Goal: Task Accomplishment & Management: Manage account settings

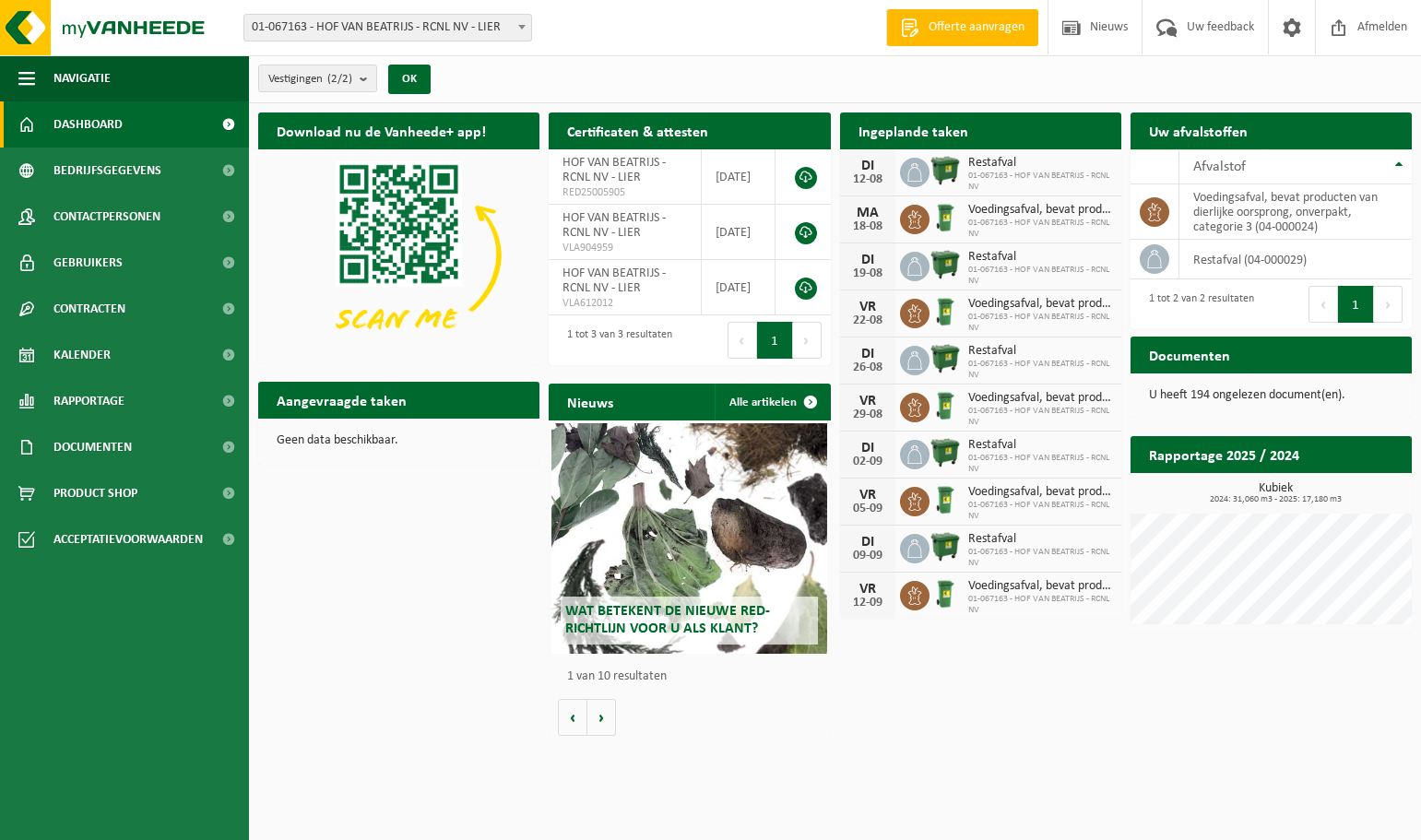
click at [970, 170] on span "01-067163 - HOF VAN BEATRIJS - RCNL NV" at bounding box center [1041, 181] width 144 height 22
click at [868, 173] on div "12-08" at bounding box center [868, 180] width 37 height 13
click at [96, 357] on span "Kalender" at bounding box center [82, 355] width 57 height 46
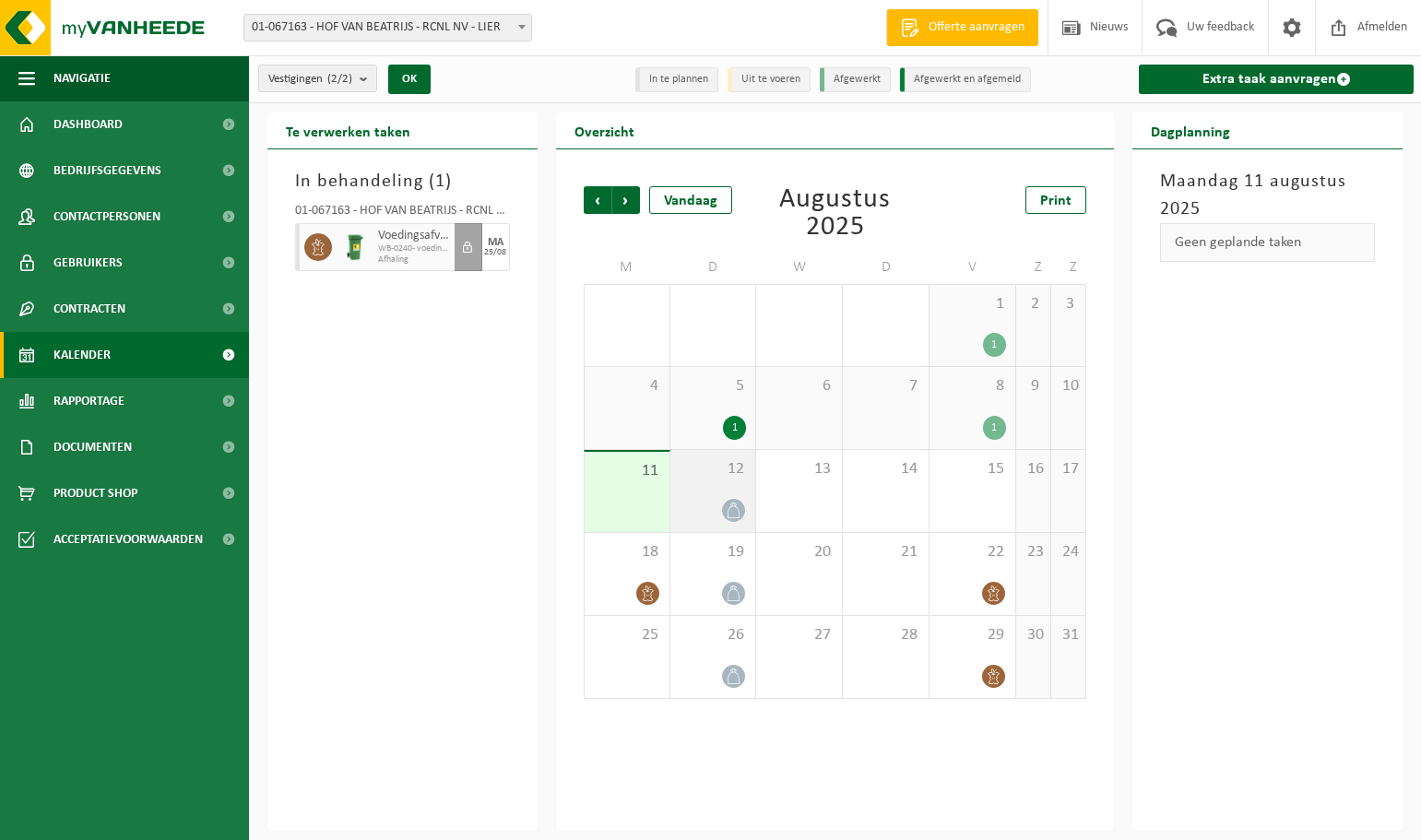
click at [724, 495] on div "12" at bounding box center [713, 491] width 86 height 82
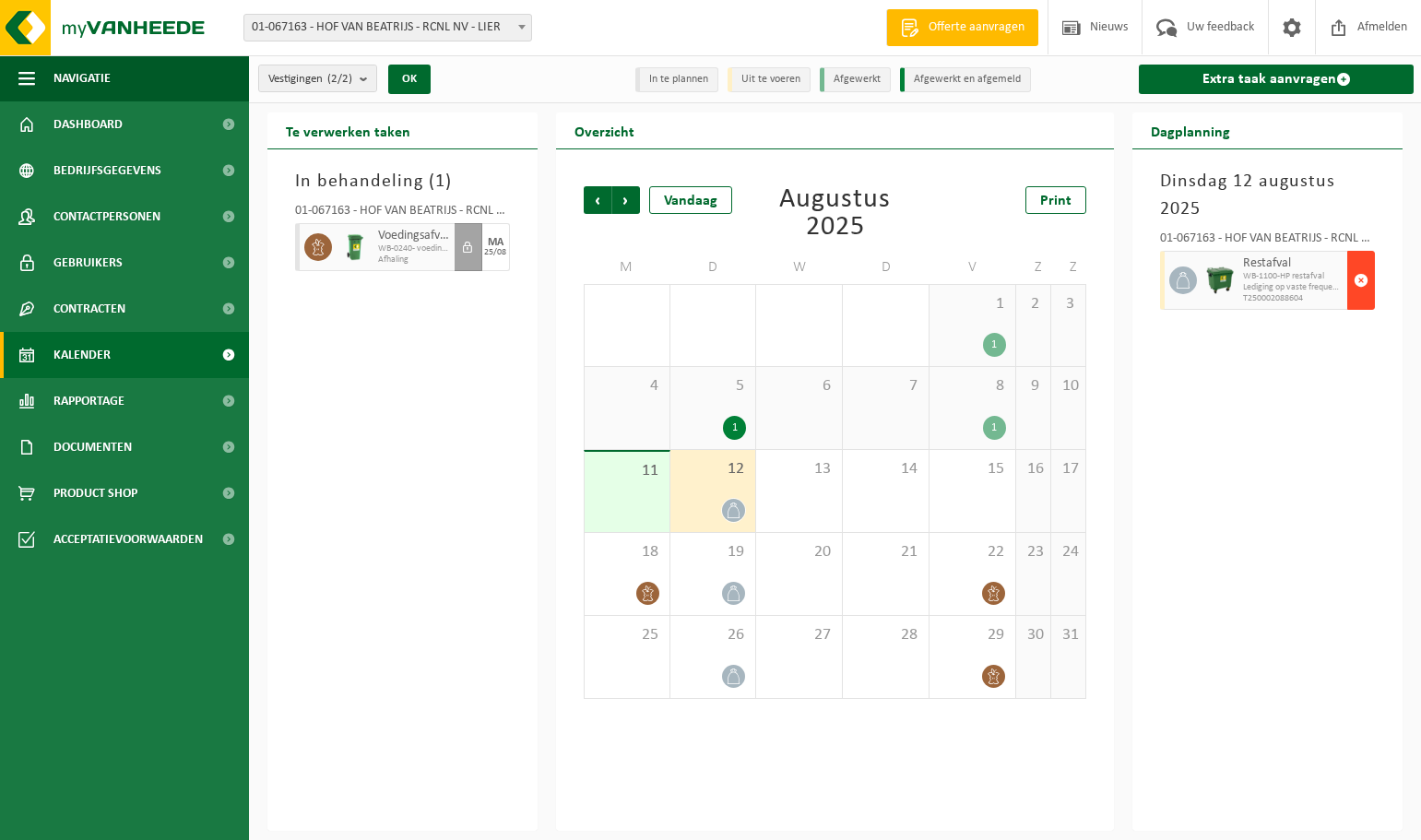
click at [1365, 283] on span "button" at bounding box center [1361, 280] width 15 height 37
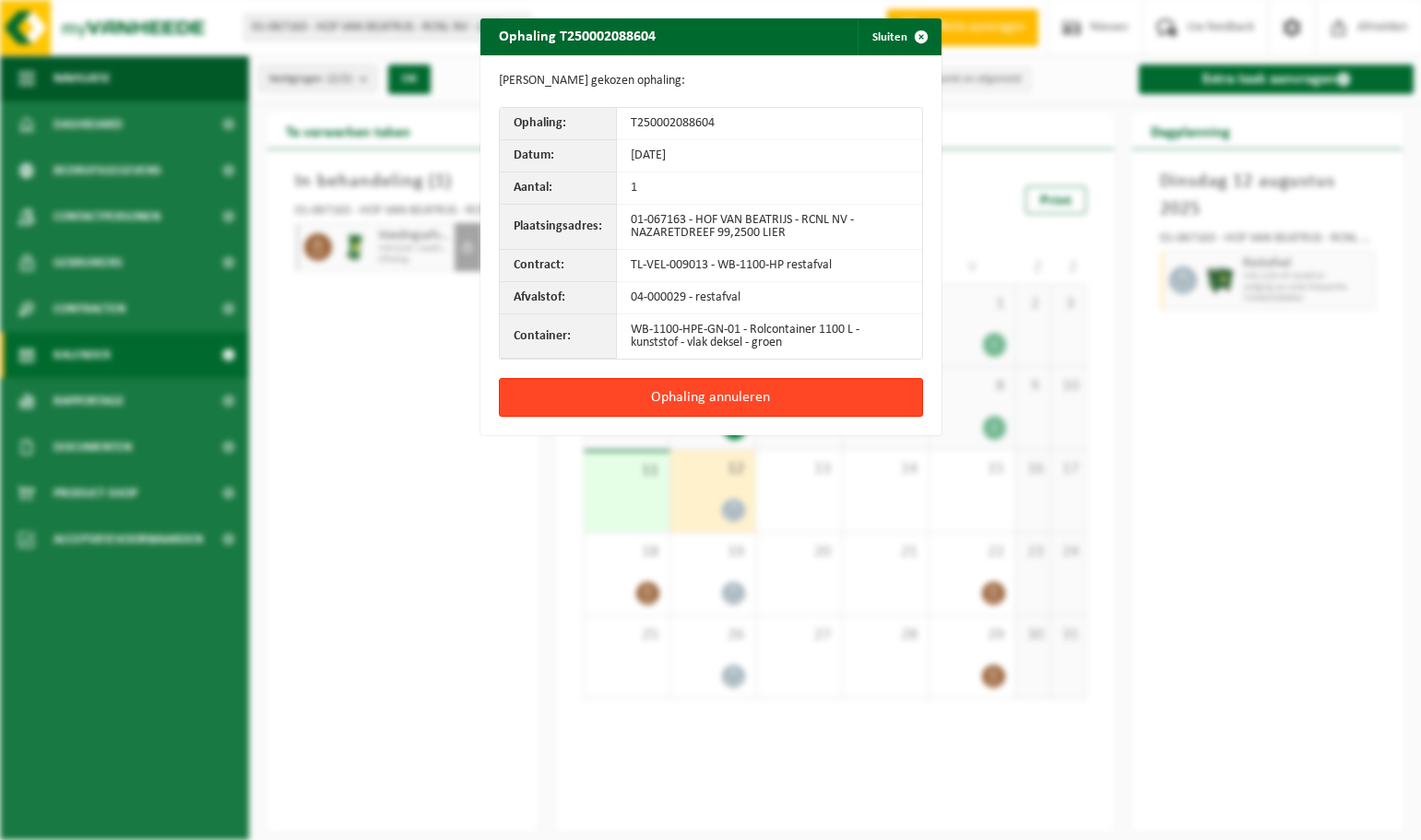
click at [720, 400] on button "Ophaling annuleren" at bounding box center [710, 397] width 424 height 39
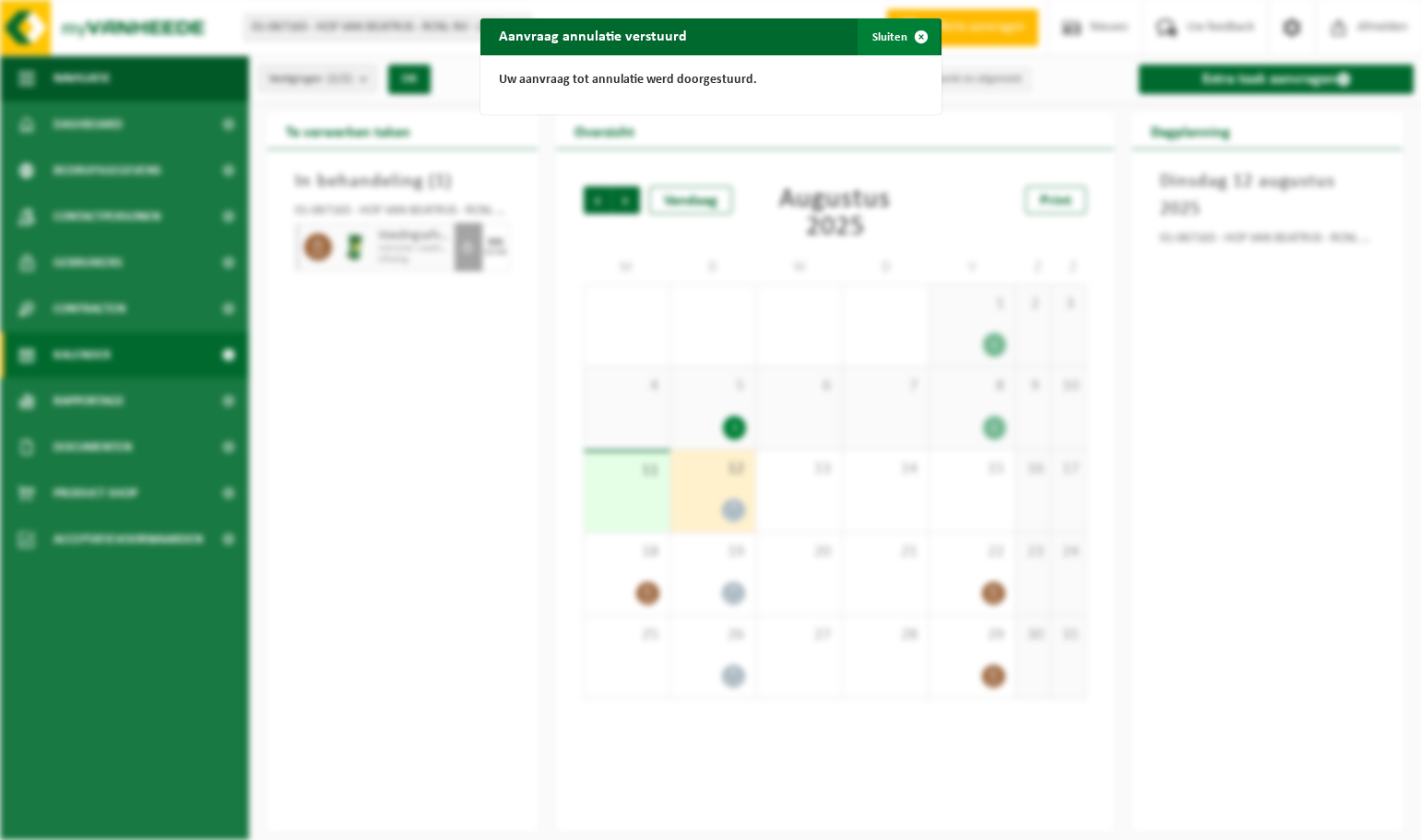
click at [886, 36] on button "Sluiten" at bounding box center [899, 36] width 82 height 37
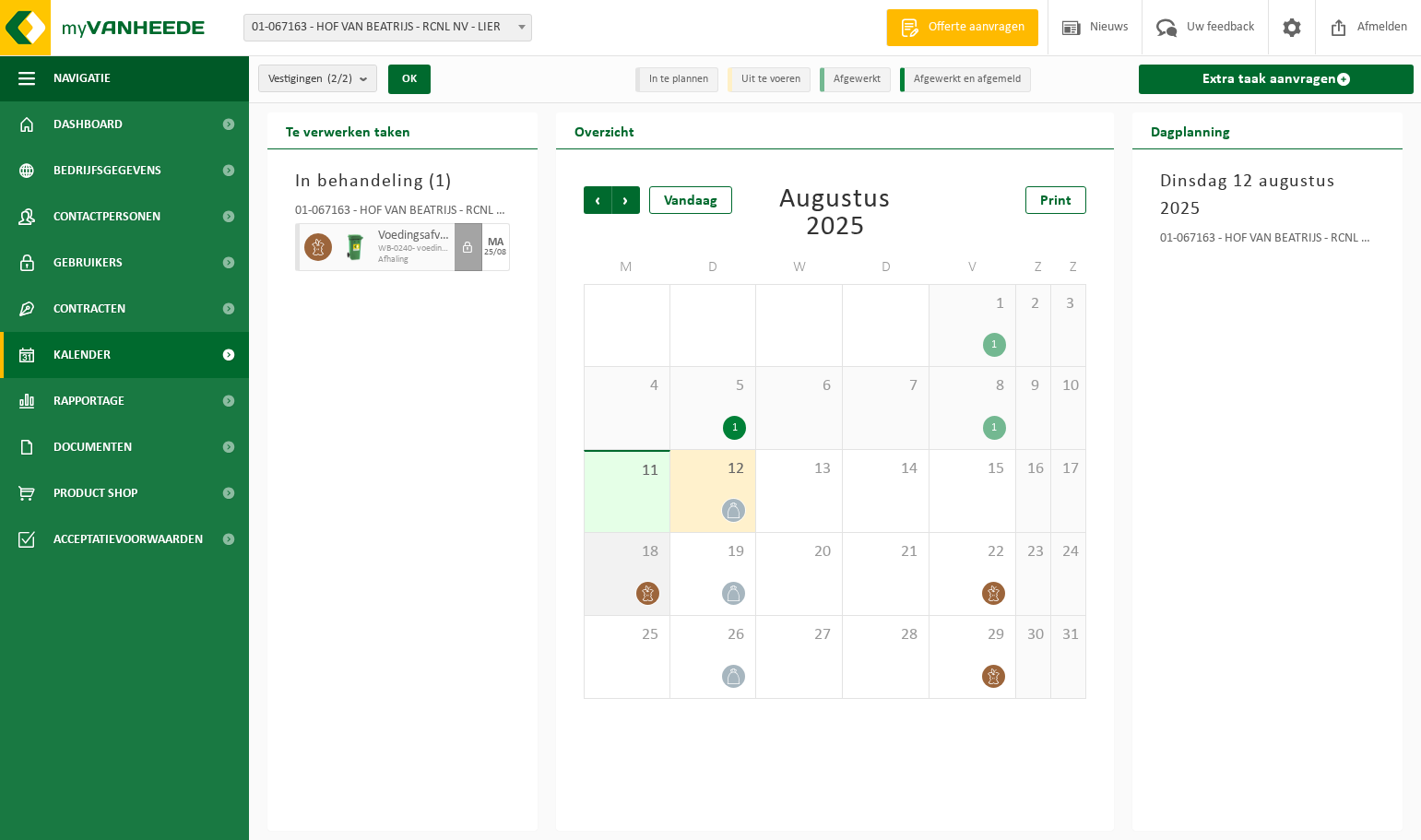
click at [652, 592] on icon at bounding box center [648, 593] width 16 height 16
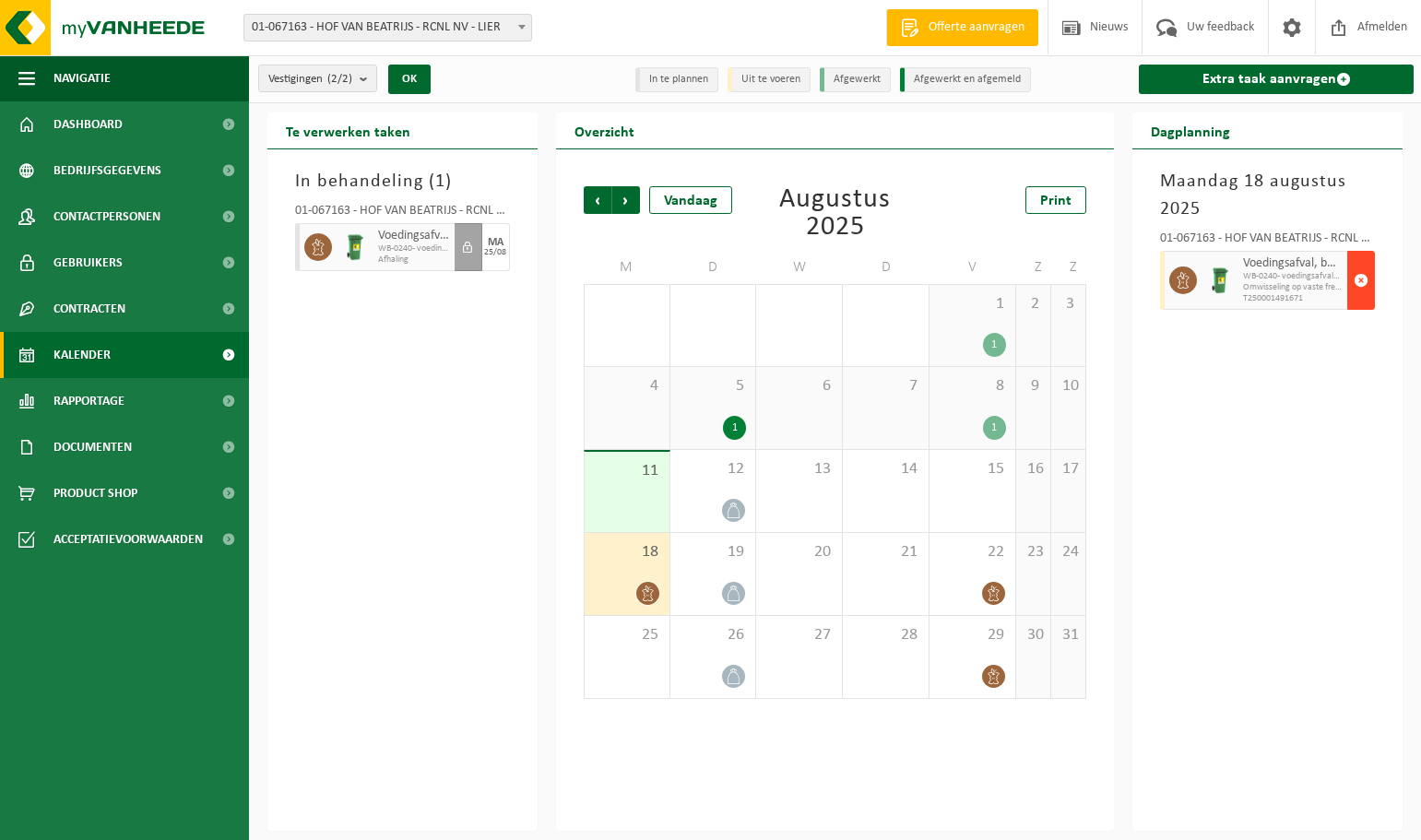
click at [1365, 279] on span "button" at bounding box center [1361, 280] width 15 height 37
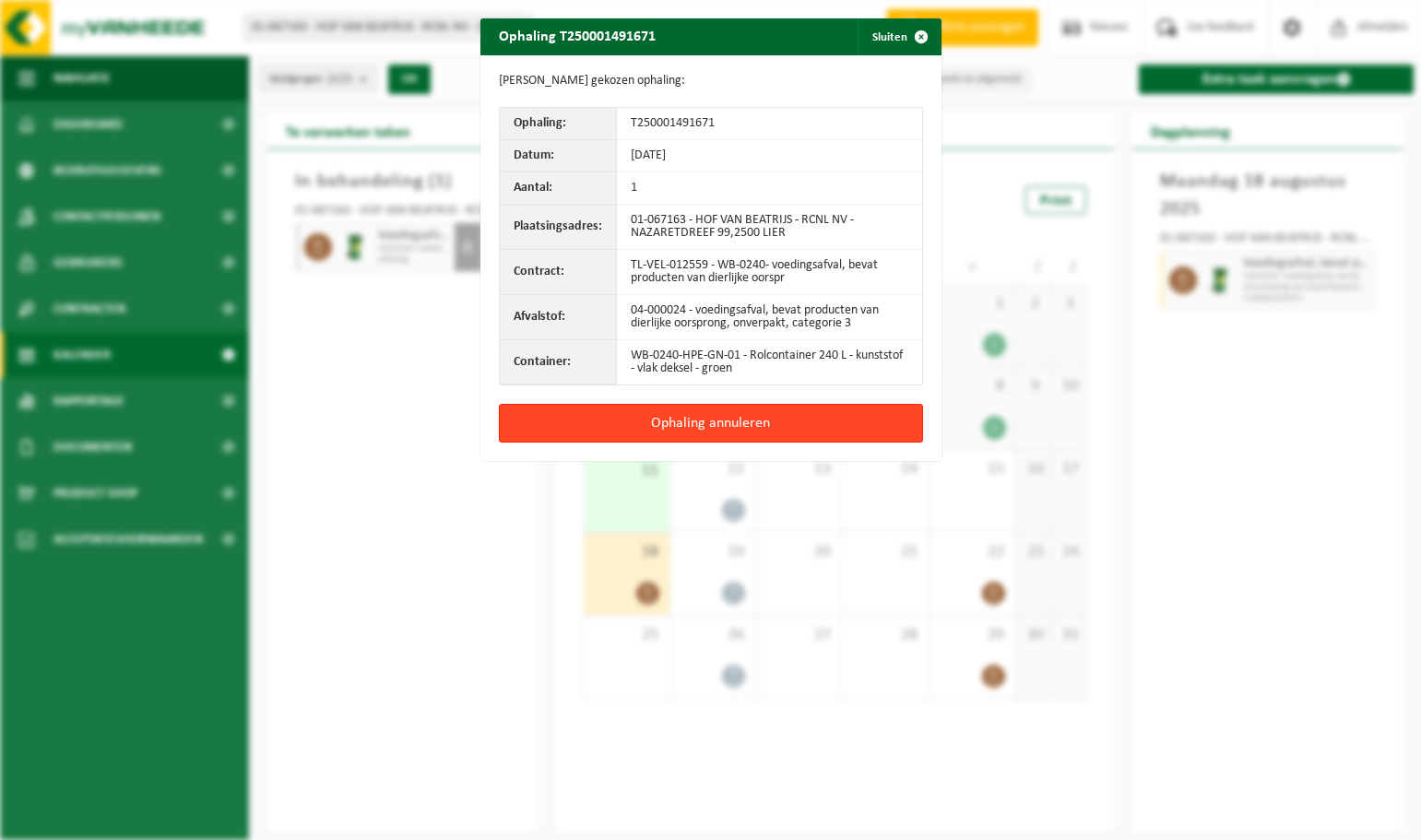
click at [742, 418] on button "Ophaling annuleren" at bounding box center [710, 423] width 424 height 39
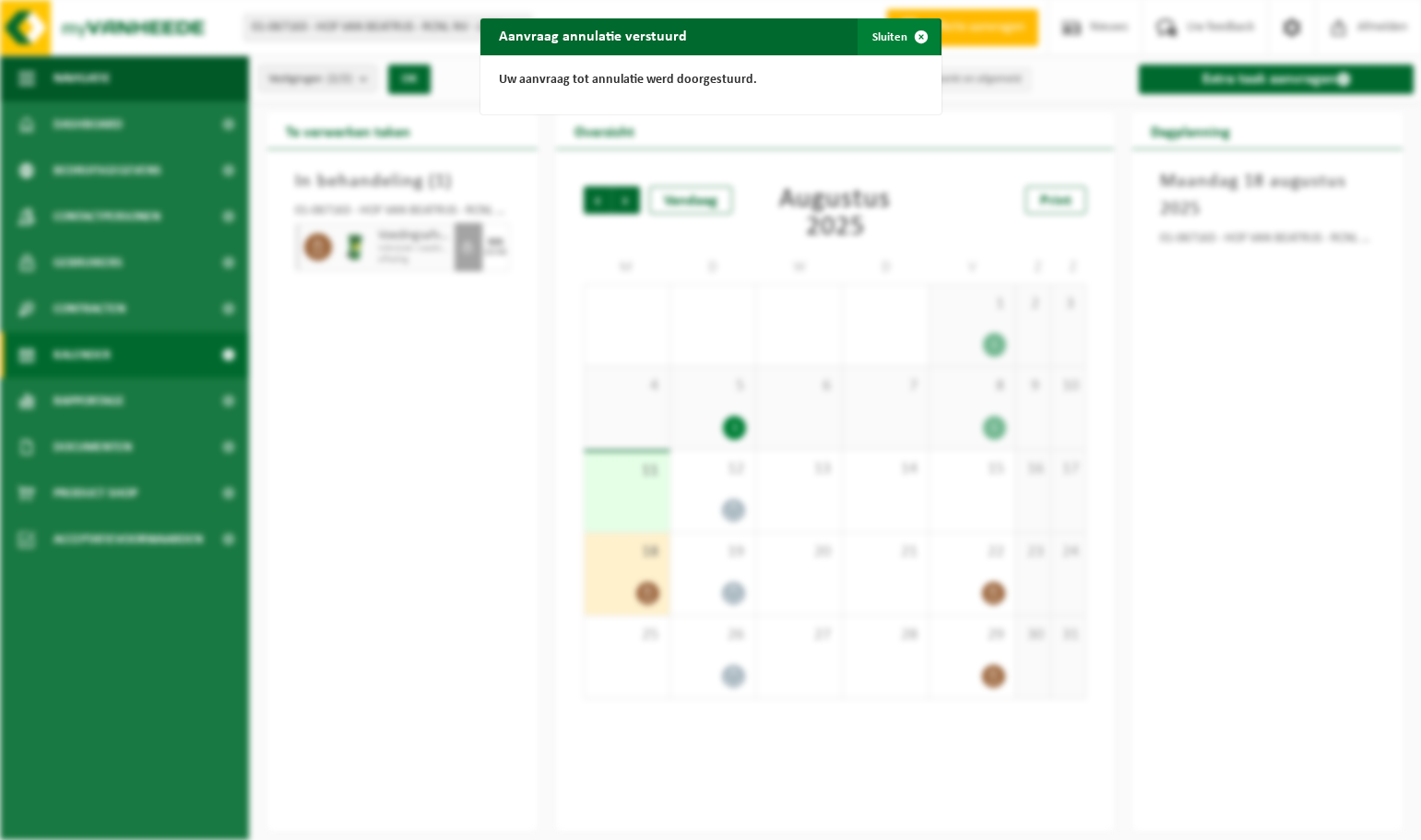
click at [891, 39] on button "Sluiten" at bounding box center [899, 36] width 82 height 37
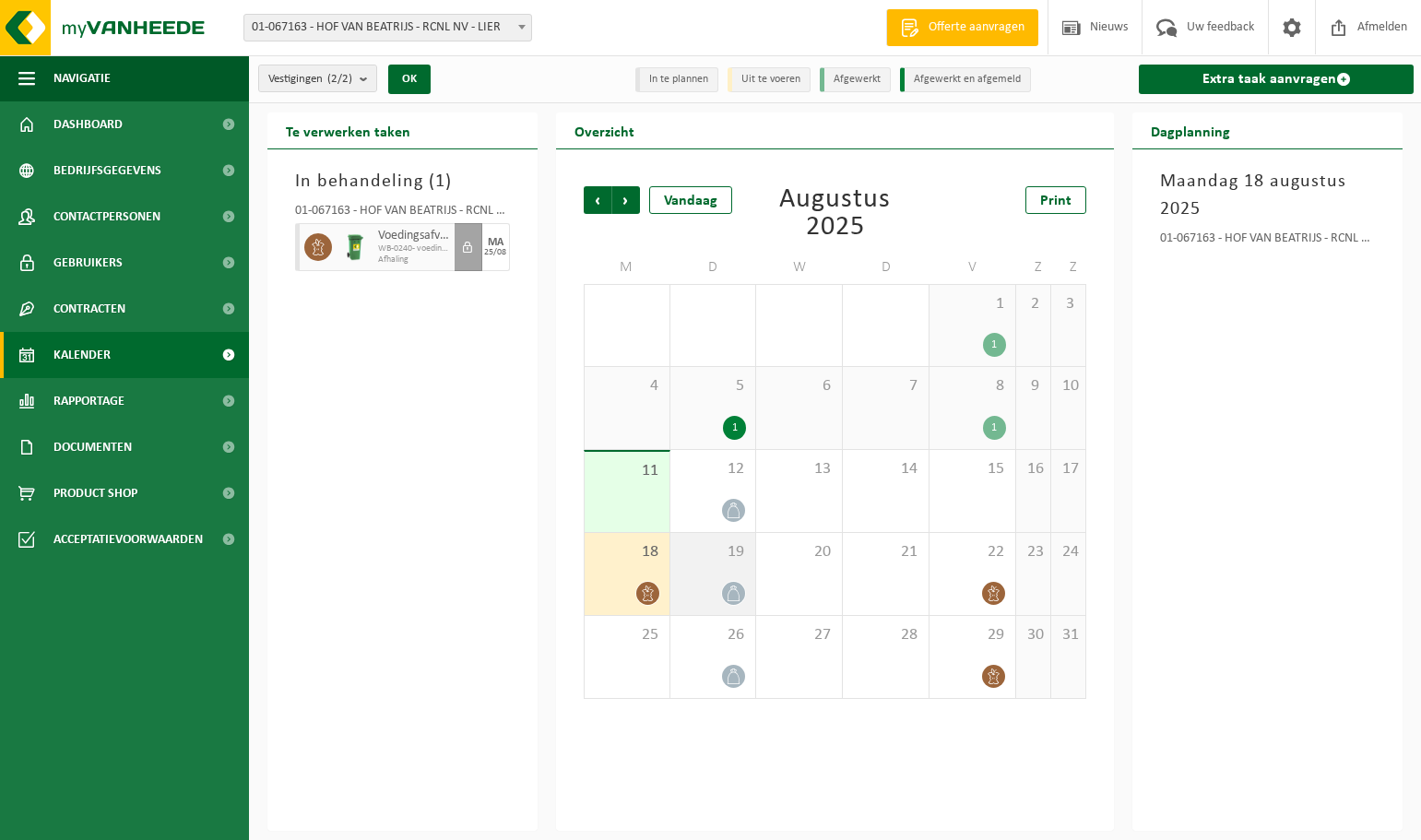
click at [721, 574] on div "19" at bounding box center [713, 573] width 86 height 82
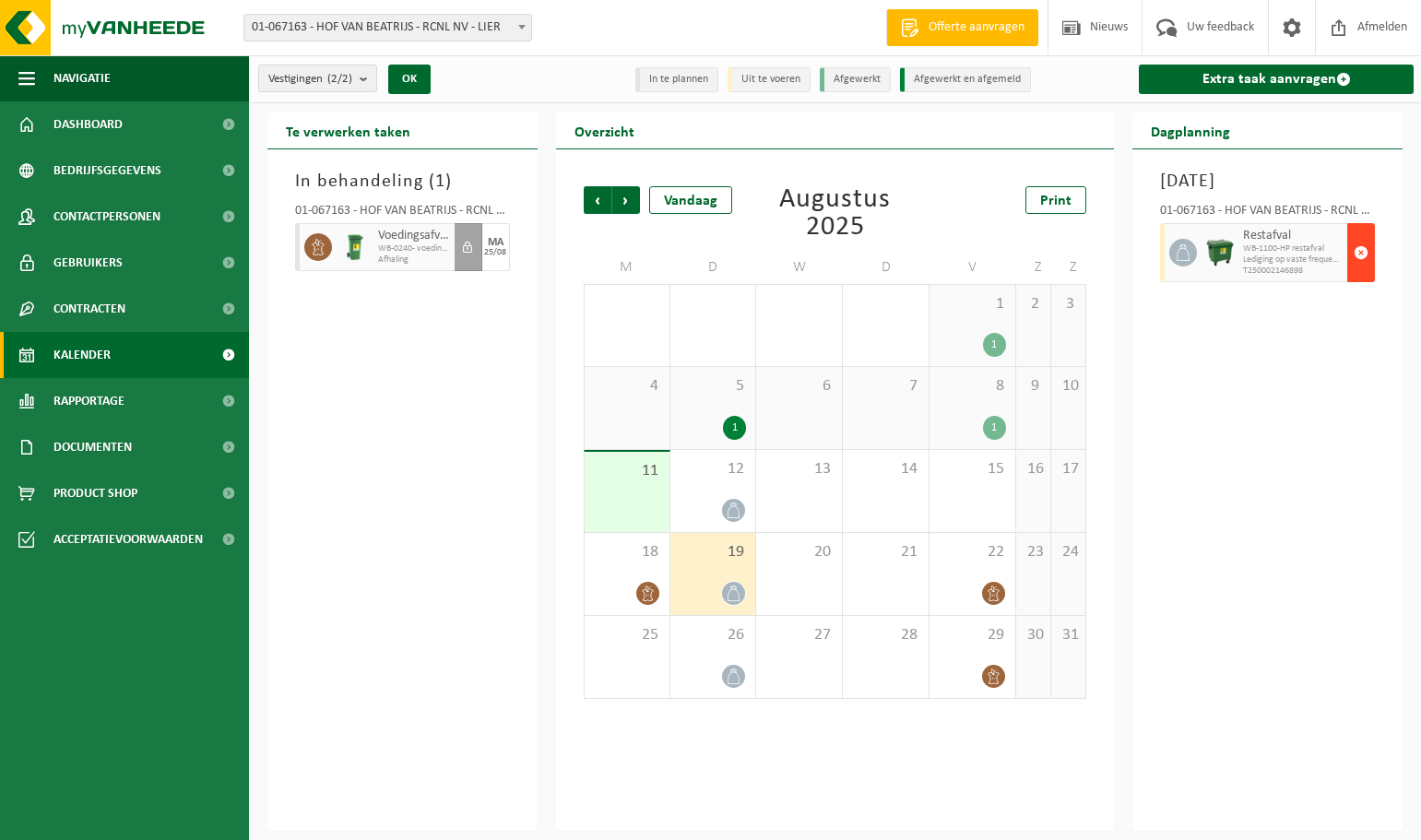
click at [1364, 271] on span "button" at bounding box center [1361, 253] width 15 height 37
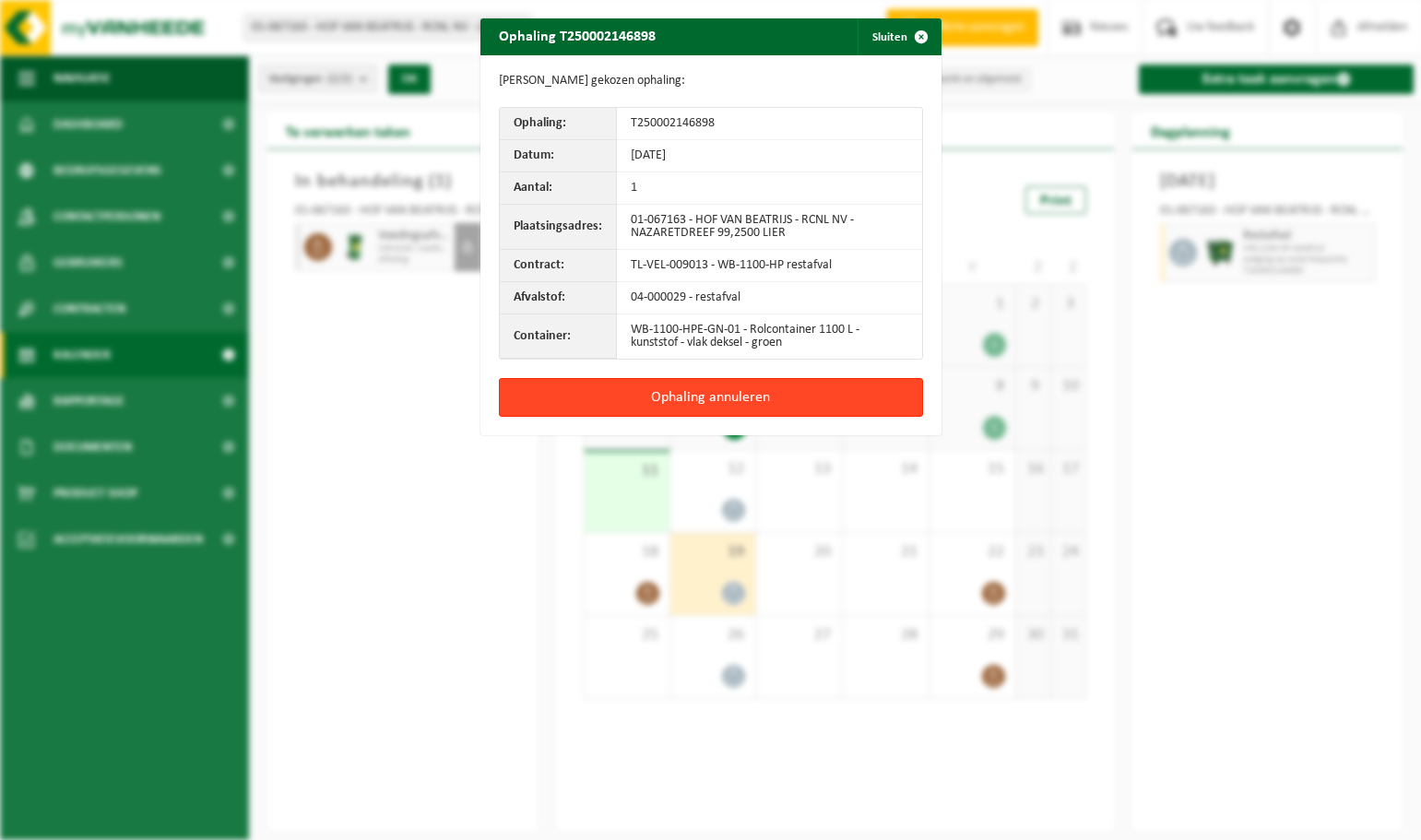
click at [790, 396] on button "Ophaling annuleren" at bounding box center [710, 397] width 424 height 39
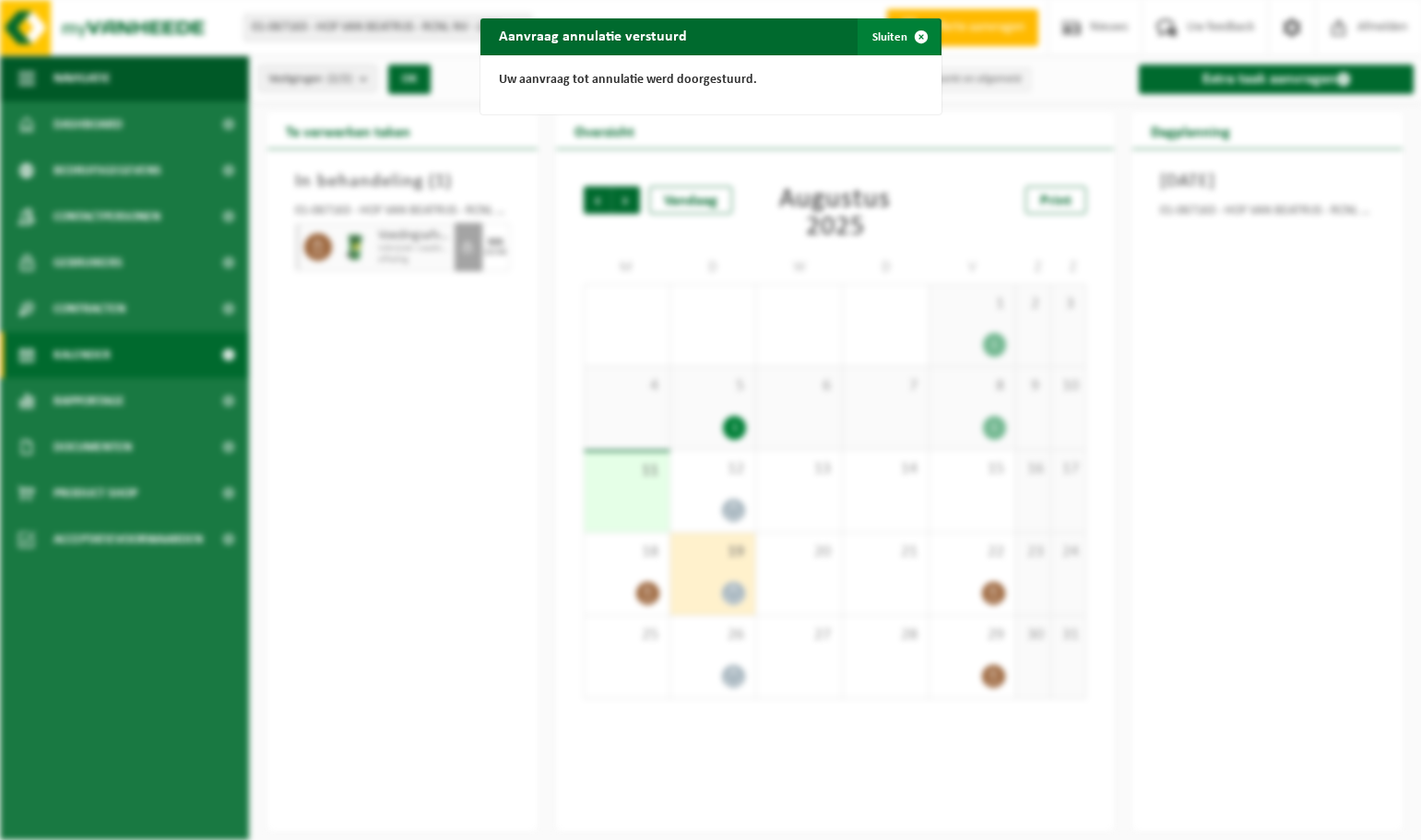
click at [917, 40] on span "button" at bounding box center [921, 36] width 37 height 37
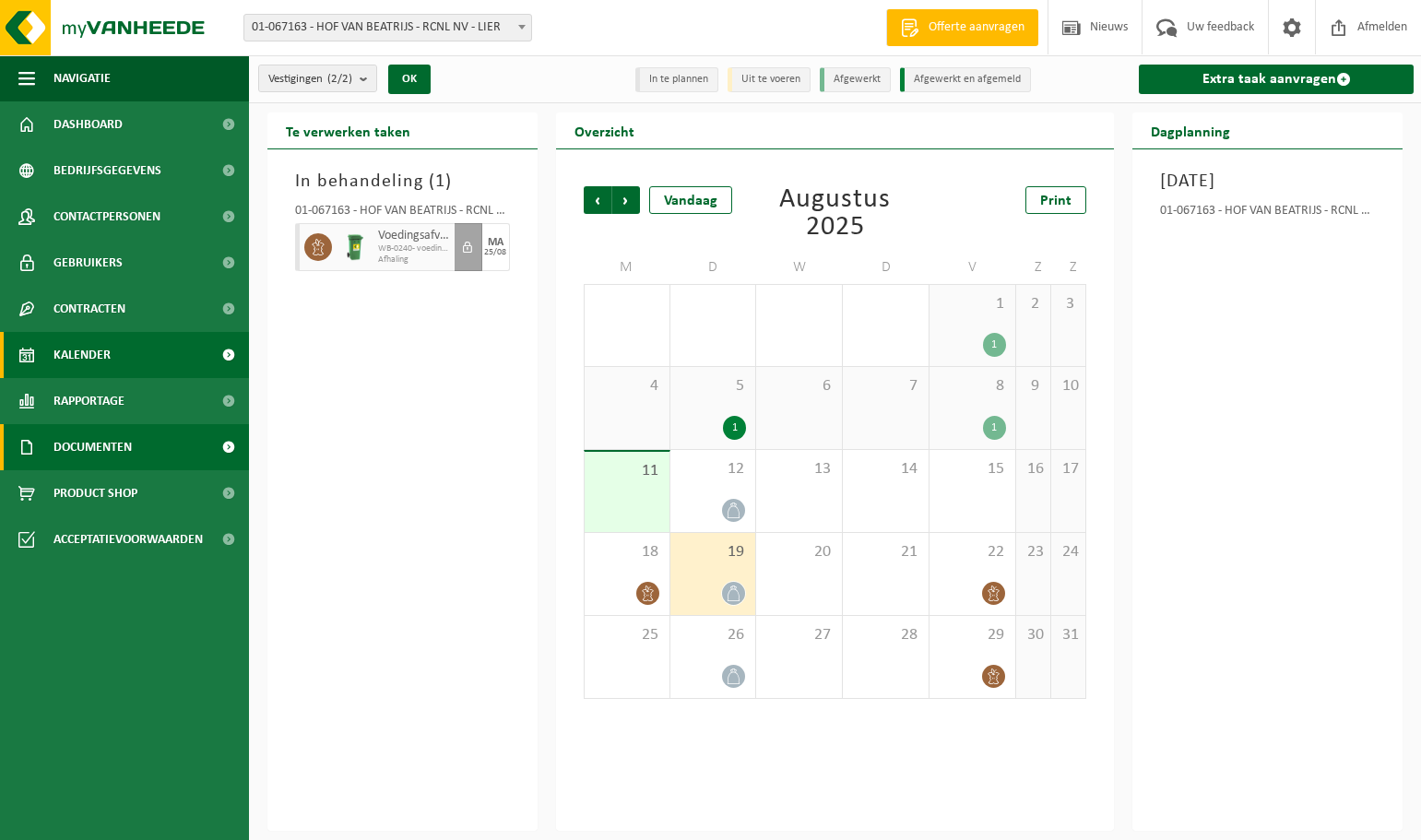
click at [122, 450] on span "Documenten" at bounding box center [93, 446] width 79 height 46
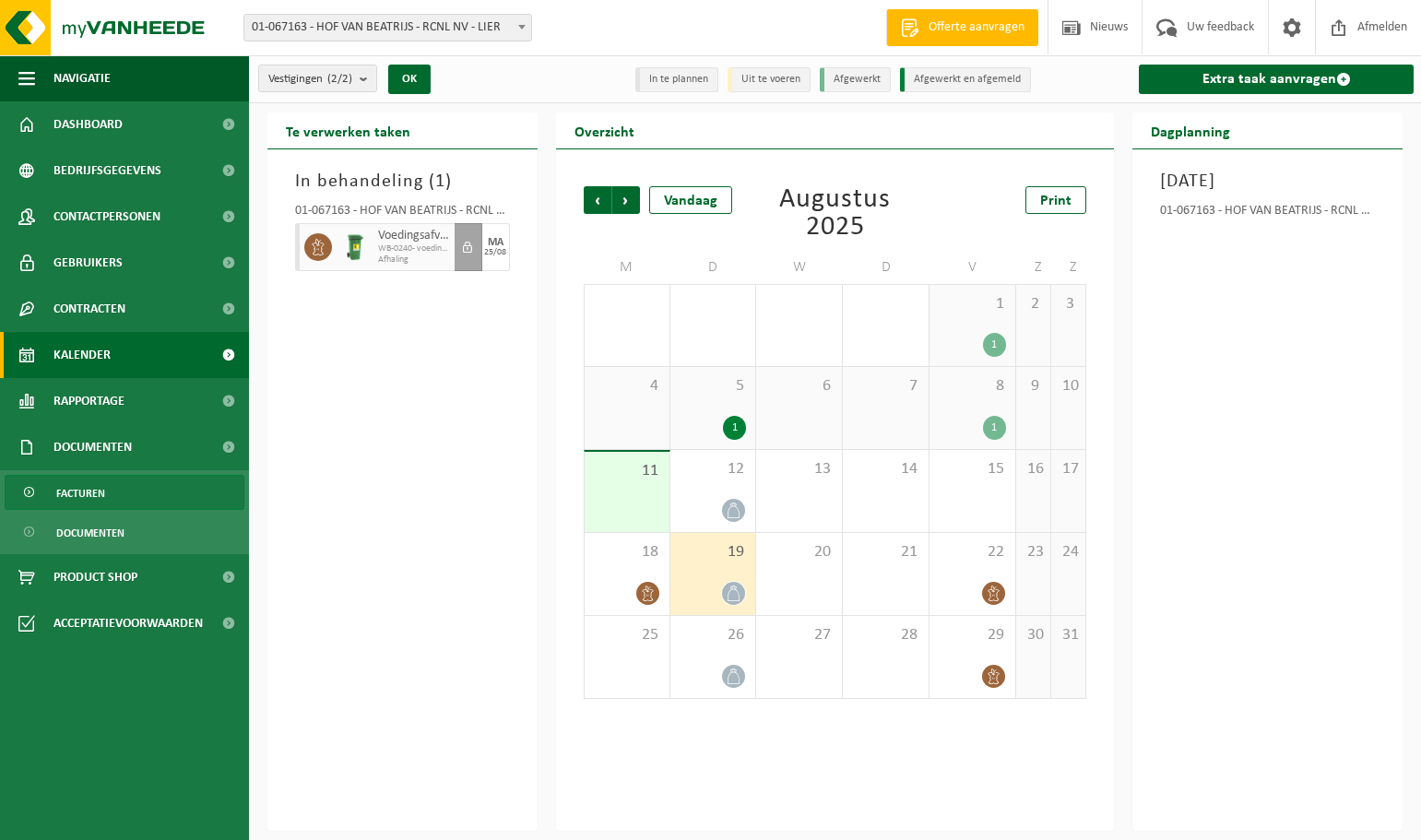
click at [93, 492] on span "Facturen" at bounding box center [80, 493] width 49 height 35
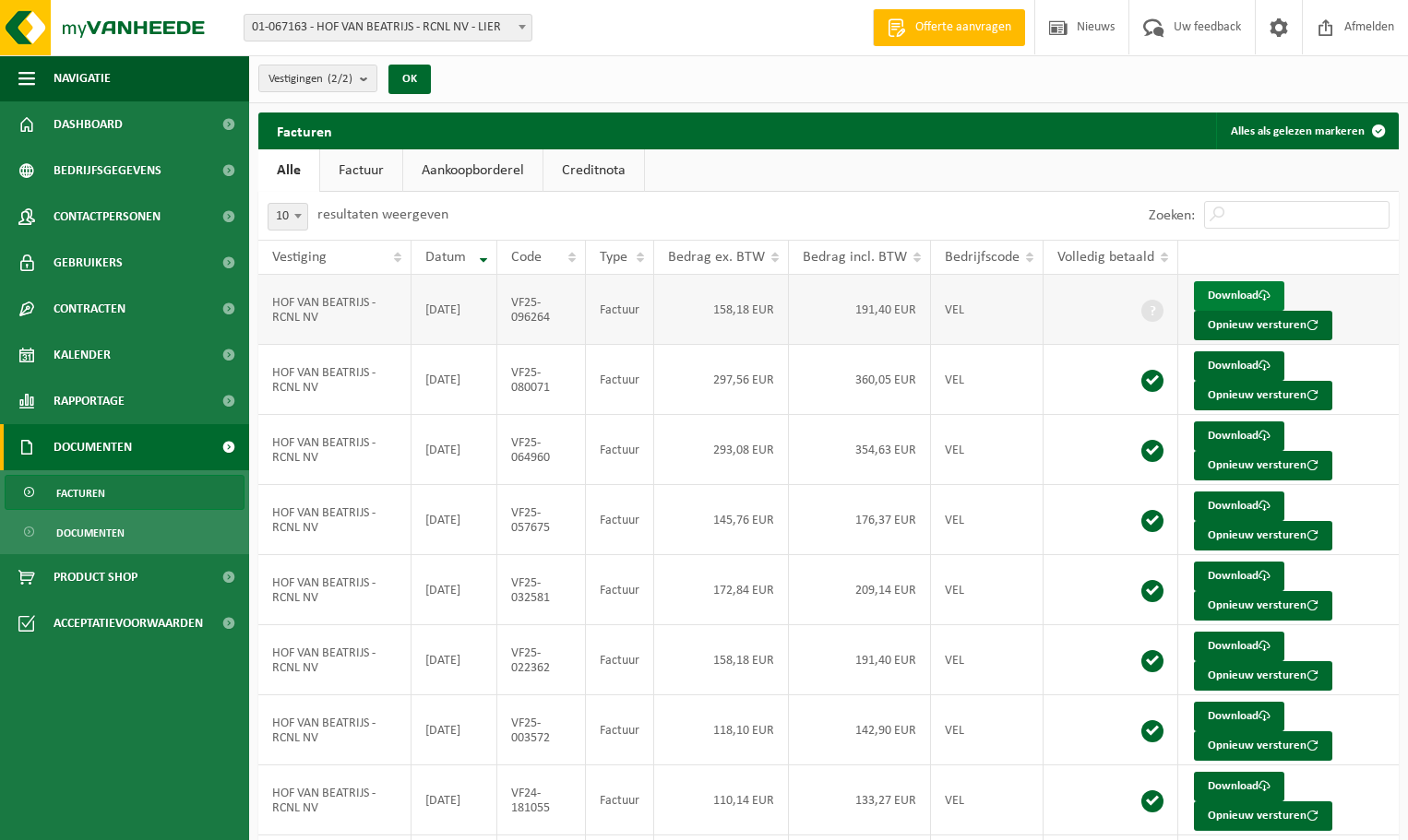
click at [1237, 293] on link "Download" at bounding box center [1239, 295] width 91 height 29
click at [1363, 23] on span "Afmelden" at bounding box center [1368, 27] width 59 height 55
